Goal: Find specific page/section: Find specific page/section

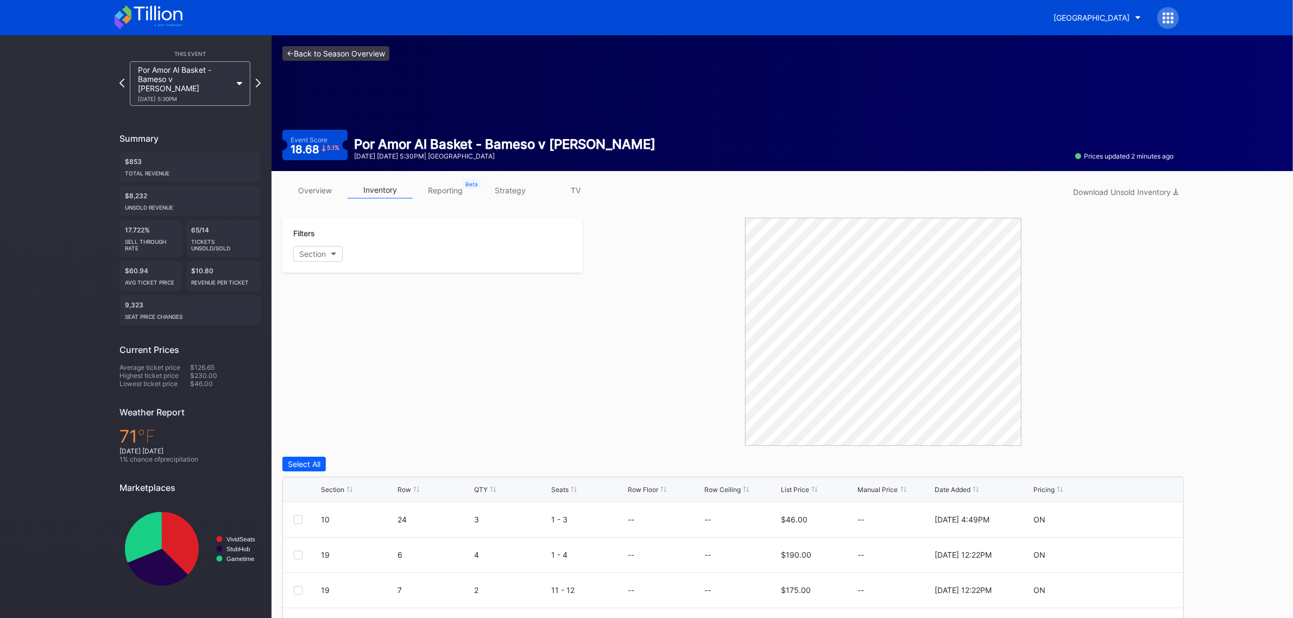
click at [371, 59] on link "<- Back to Season Overview" at bounding box center [335, 53] width 107 height 15
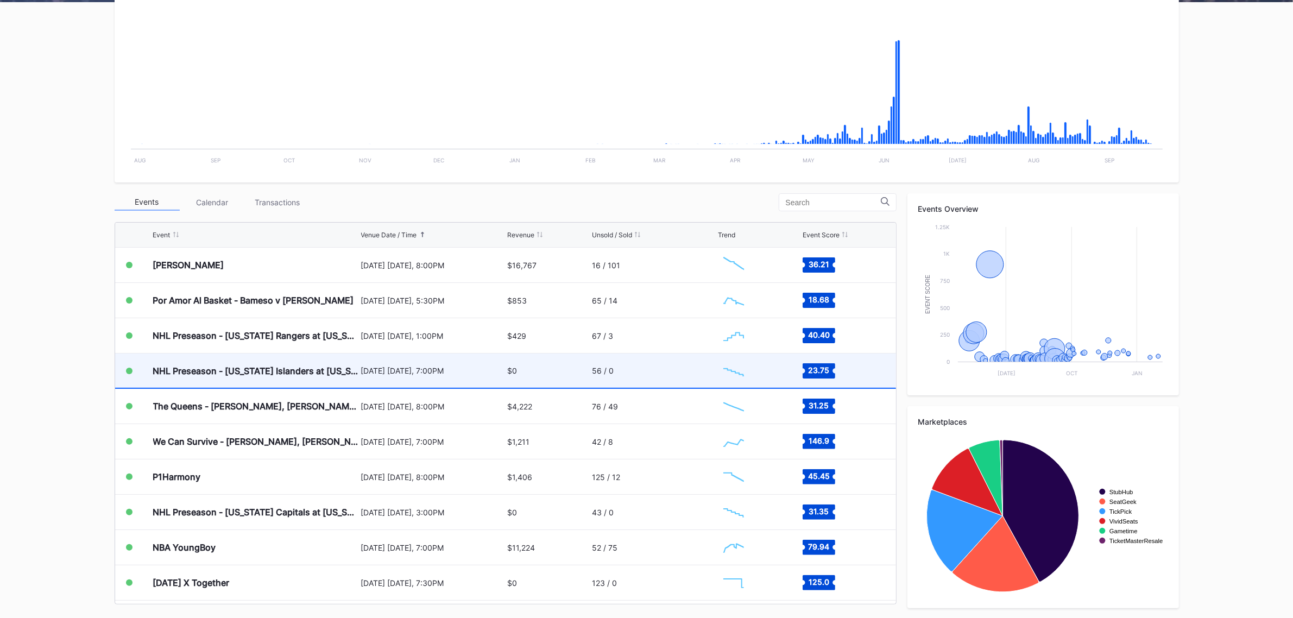
scroll to position [213, 0]
click at [411, 375] on div "September 23 Tuesday, 7:00PM" at bounding box center [433, 370] width 144 height 34
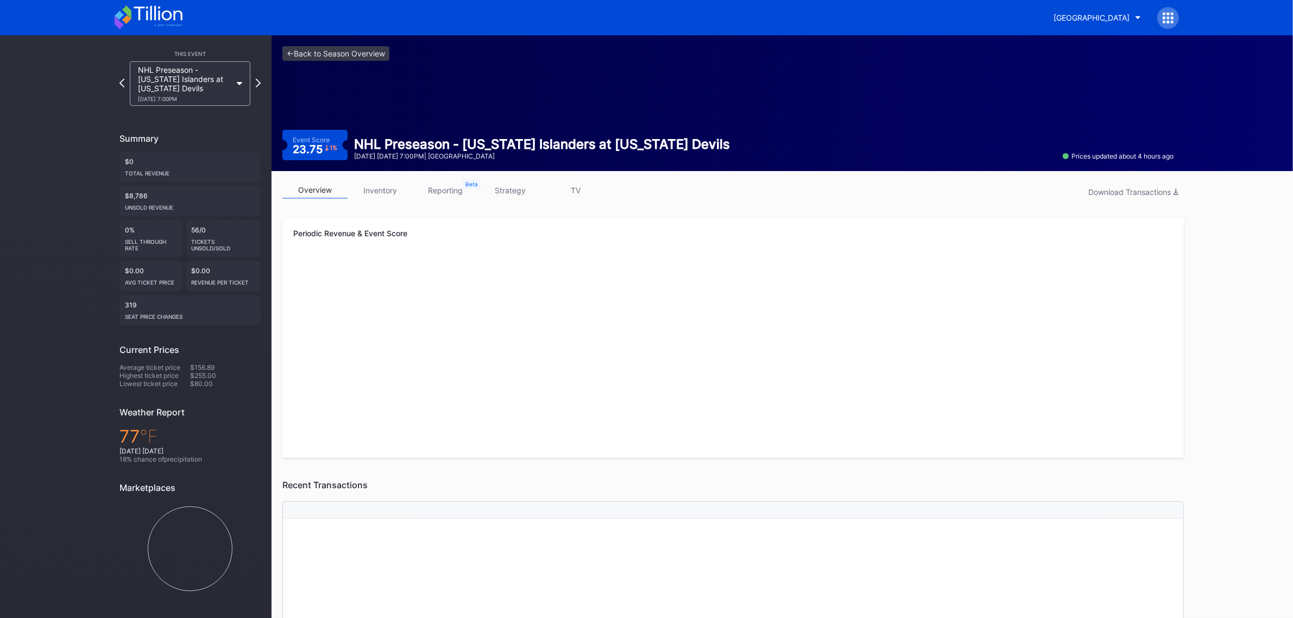
click at [394, 198] on link "inventory" at bounding box center [380, 190] width 65 height 17
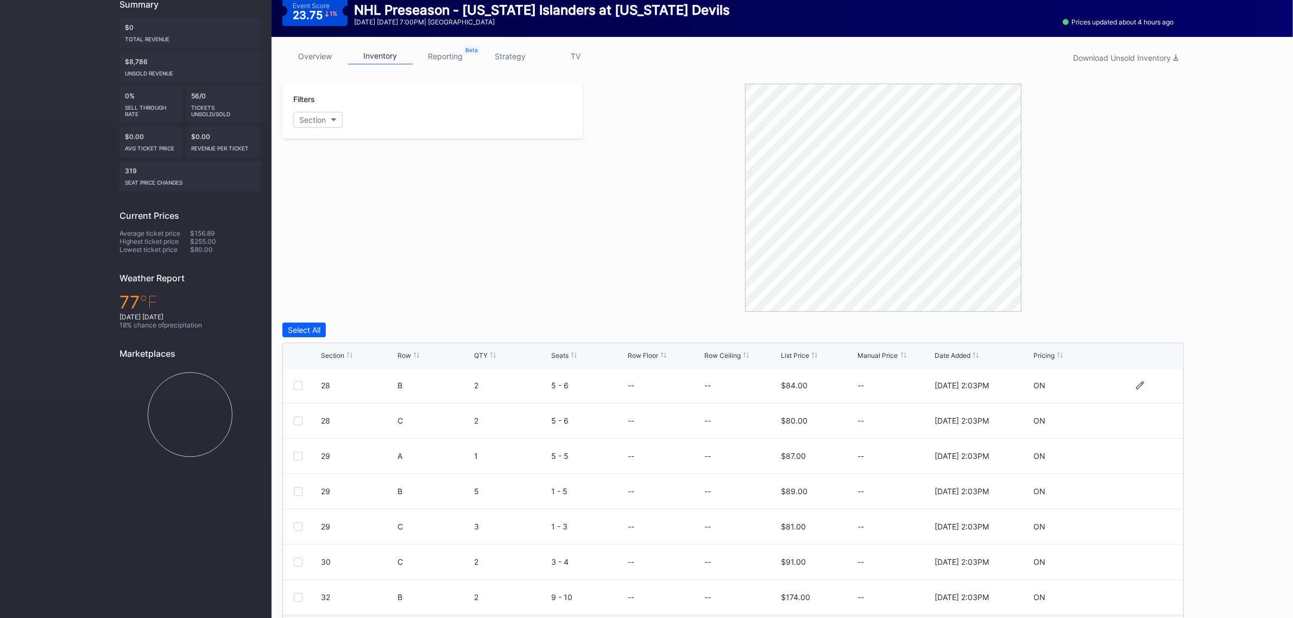
scroll to position [136, 0]
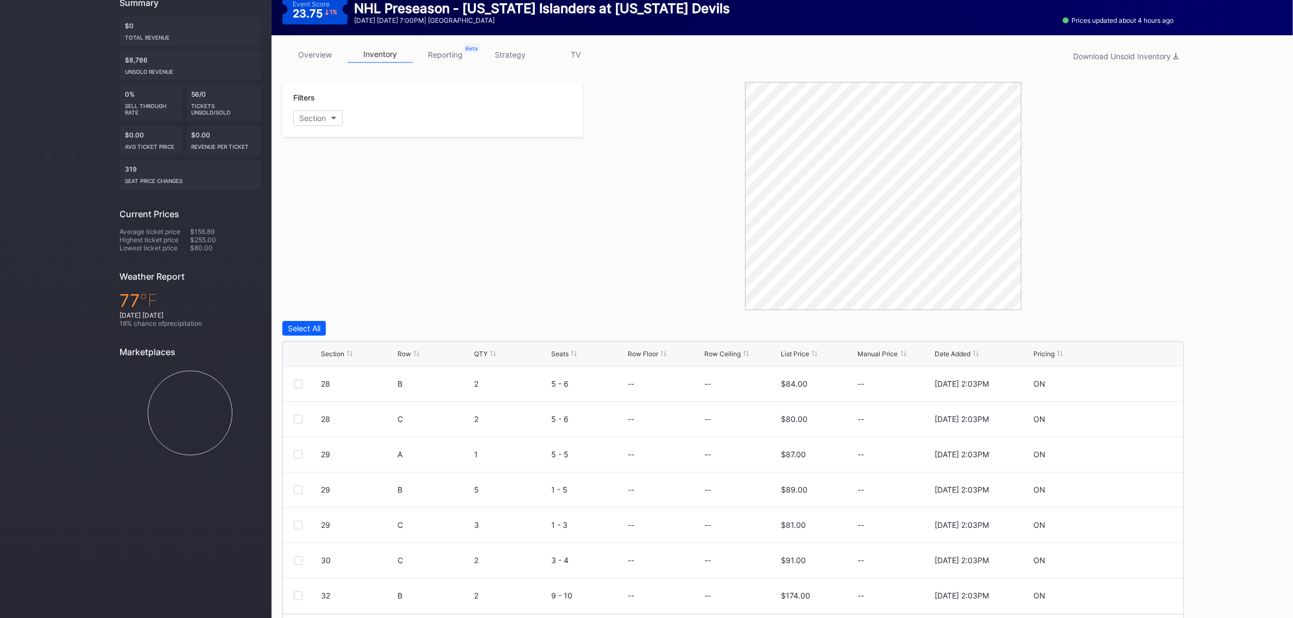
click at [338, 351] on div "Section" at bounding box center [332, 354] width 23 height 8
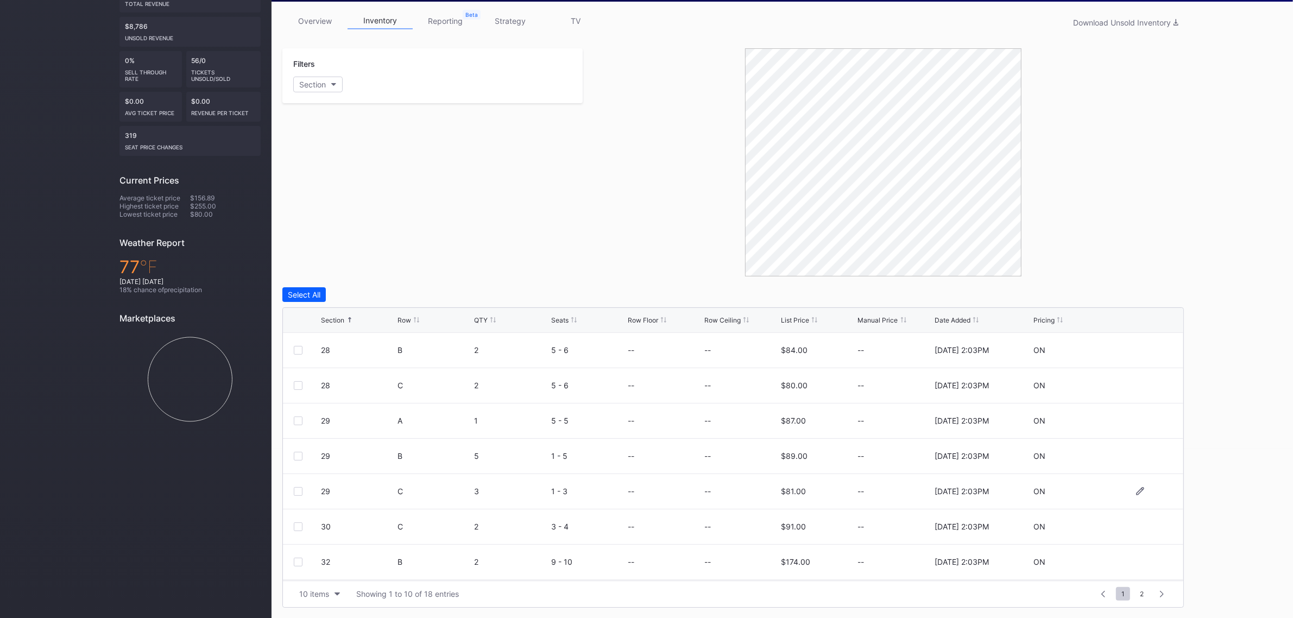
scroll to position [105, 0]
click at [324, 590] on div "10 items" at bounding box center [314, 593] width 30 height 9
click at [329, 544] on div "100 items" at bounding box center [319, 546] width 35 height 9
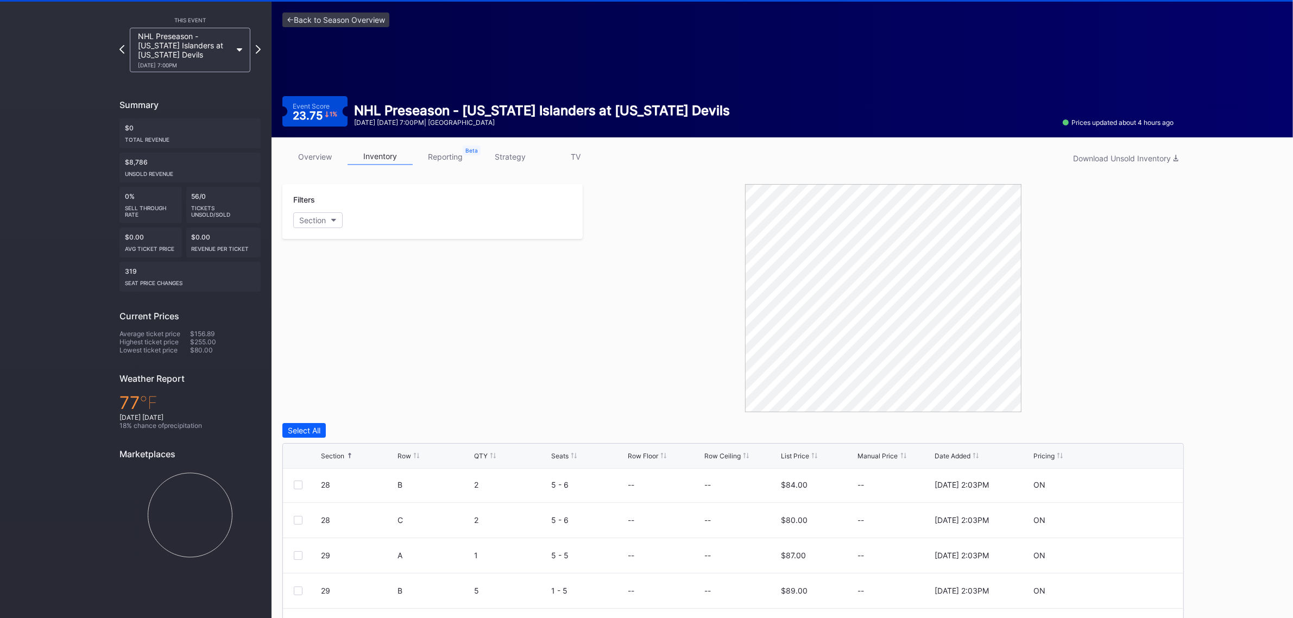
scroll to position [0, 0]
